Goal: Transaction & Acquisition: Subscribe to service/newsletter

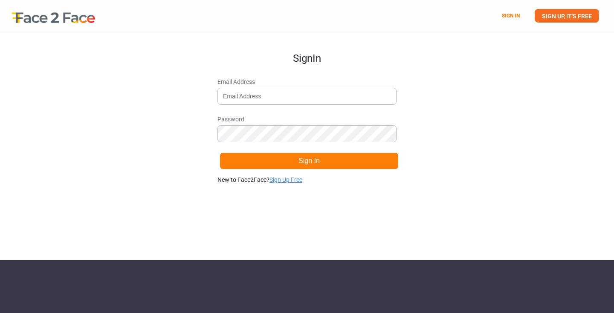
click at [286, 182] on link "Sign Up Free" at bounding box center [286, 180] width 33 height 7
click at [263, 94] on input "Email Address" at bounding box center [306, 96] width 179 height 17
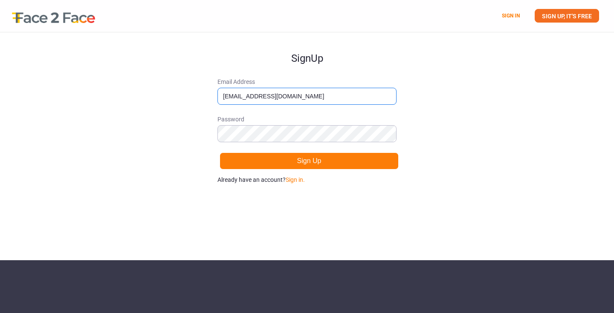
type input "[EMAIL_ADDRESS][DOMAIN_NAME]"
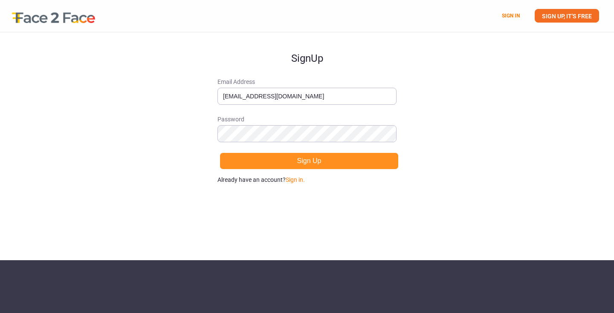
click at [290, 166] on button "Sign Up" at bounding box center [309, 161] width 179 height 17
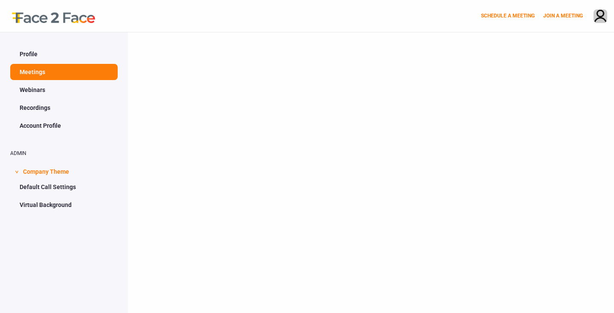
click at [64, 21] on div at bounding box center [49, 16] width 98 height 32
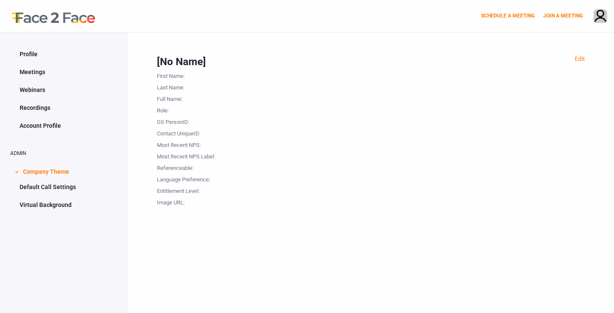
click at [64, 21] on div at bounding box center [49, 16] width 98 height 32
